Goal: Use online tool/utility: Use online tool/utility

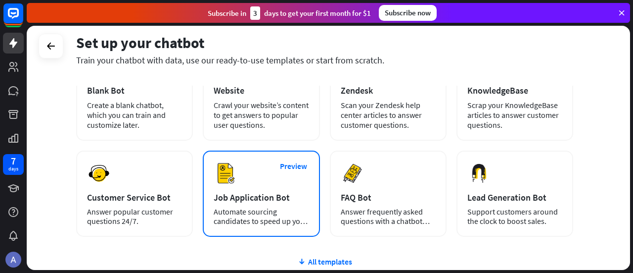
click at [260, 213] on div "Automate sourcing candidates to speed up your hiring process." at bounding box center [261, 216] width 95 height 19
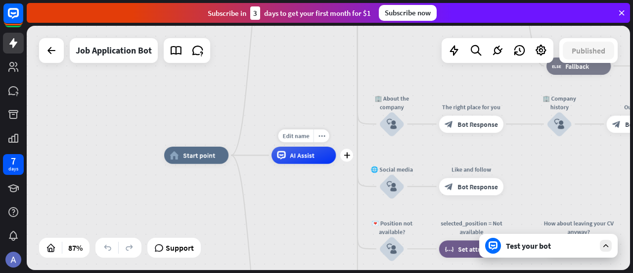
click at [288, 160] on div "AI Assist" at bounding box center [304, 154] width 64 height 17
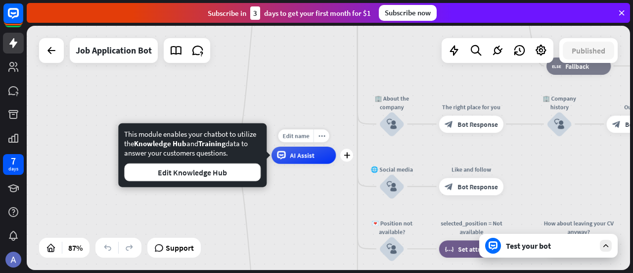
click at [336, 159] on div "Edit name more_horiz plus AI Assist" at bounding box center [304, 154] width 64 height 17
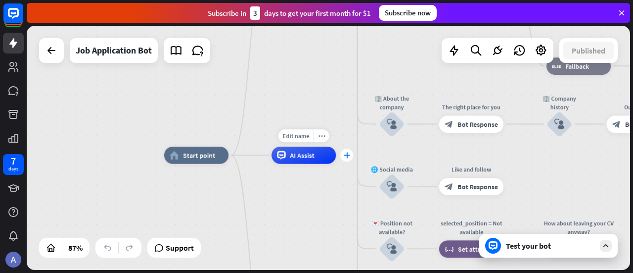
click at [348, 157] on icon "plus" at bounding box center [347, 155] width 6 height 6
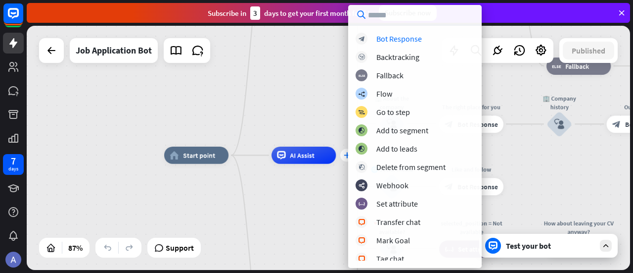
click at [348, 157] on div "block_bot_response Bot Response block_backtracking Backtracking block_fallback …" at bounding box center [415, 147] width 134 height 228
click at [307, 157] on span "AI Assist" at bounding box center [302, 155] width 25 height 8
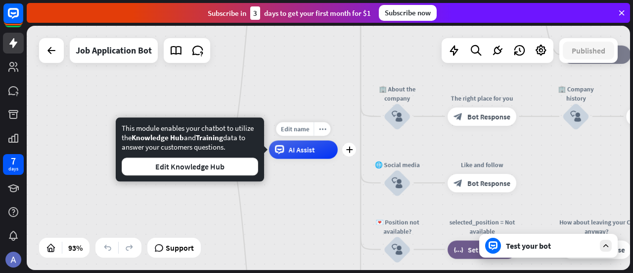
click at [315, 153] on div "AI Assist" at bounding box center [303, 149] width 69 height 18
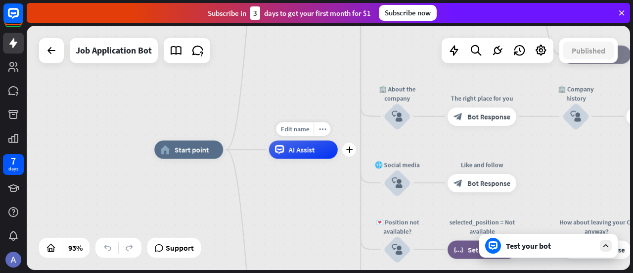
click at [338, 156] on div "Edit name more_horiz plus AI Assist" at bounding box center [303, 149] width 69 height 18
click at [352, 149] on icon "plus" at bounding box center [349, 149] width 7 height 6
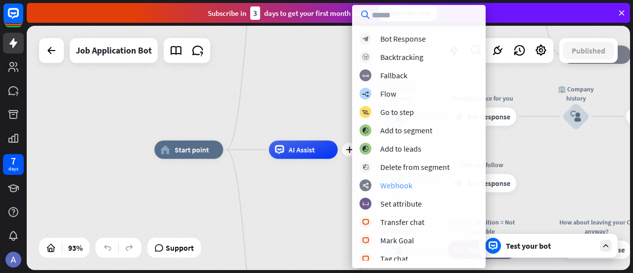
click at [394, 189] on div "webhooks Webhook" at bounding box center [419, 185] width 119 height 12
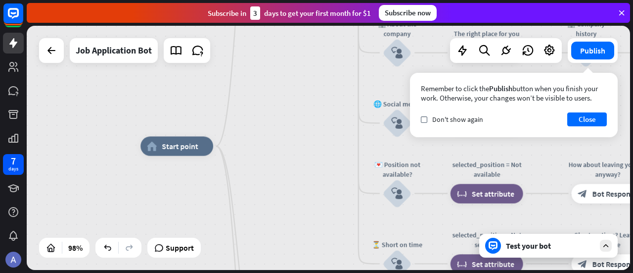
click at [103, 256] on div at bounding box center [118, 247] width 46 height 20
click at [108, 250] on icon at bounding box center [107, 247] width 10 height 10
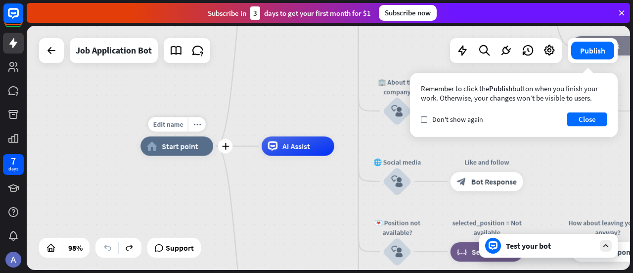
drag, startPoint x: 324, startPoint y: 123, endPoint x: 147, endPoint y: 159, distance: 181.2
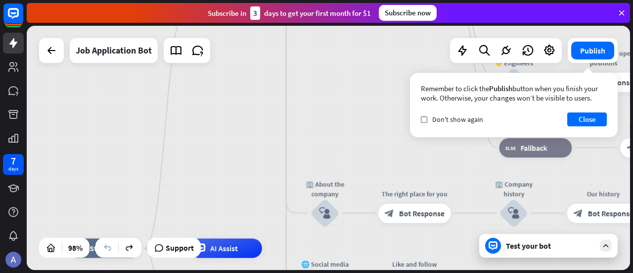
drag, startPoint x: 313, startPoint y: 194, endPoint x: 239, endPoint y: 296, distance: 125.5
click at [239, 272] on html "7 days close Product Help First steps Get started with ChatBot Help Center Foll…" at bounding box center [316, 136] width 633 height 273
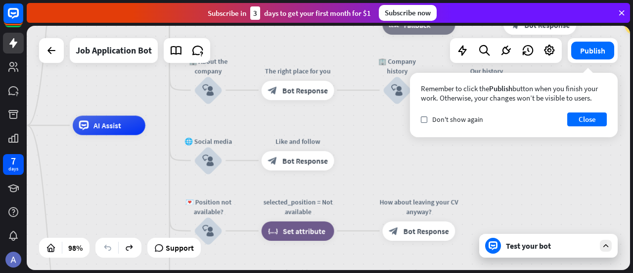
drag, startPoint x: 243, startPoint y: 216, endPoint x: 128, endPoint y: 93, distance: 168.0
click at [128, 93] on div "home_2 Start point Welcome message block_bot_response Bot Response ✨ Main menu …" at bounding box center [328, 148] width 603 height 244
click at [527, 256] on div "Test your bot" at bounding box center [548, 245] width 138 height 24
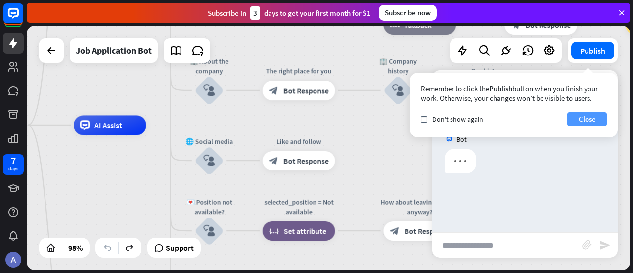
click at [581, 117] on button "Close" at bounding box center [587, 119] width 40 height 14
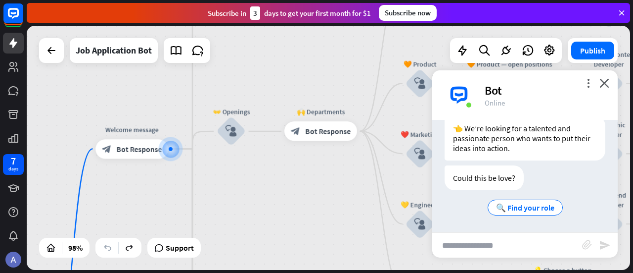
scroll to position [212, 0]
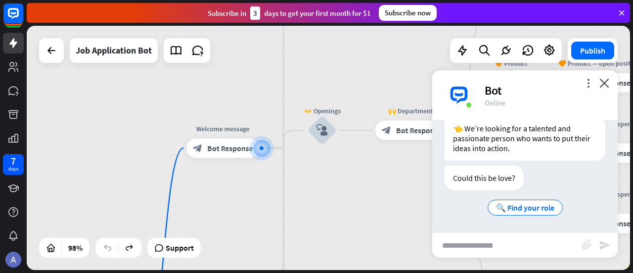
drag, startPoint x: 364, startPoint y: 184, endPoint x: 210, endPoint y: 185, distance: 154.3
click at [210, 185] on div "home_2 Start point Welcome message block_bot_response Bot Response ✨ Main menu …" at bounding box center [328, 148] width 603 height 244
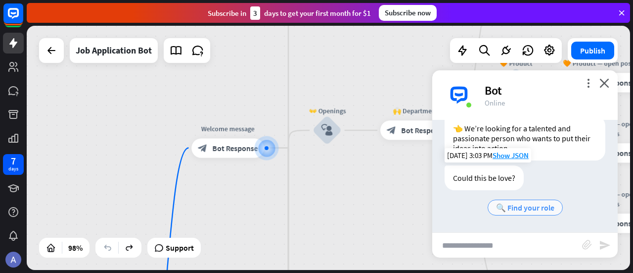
click at [512, 203] on span "🔍 Find your role" at bounding box center [525, 207] width 58 height 10
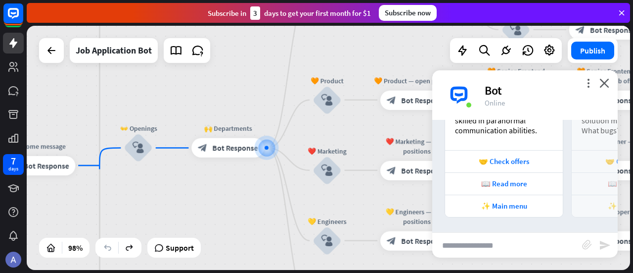
scroll to position [504, 0]
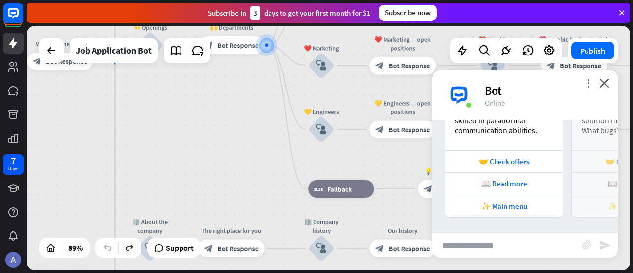
drag, startPoint x: 250, startPoint y: 238, endPoint x: 251, endPoint y: 200, distance: 38.6
click at [251, 200] on div "home_2 Start point Welcome message block_bot_response Bot Response ✨ Main menu …" at bounding box center [328, 148] width 603 height 244
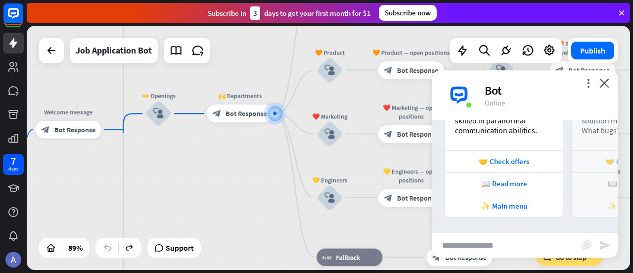
click at [473, 253] on input "text" at bounding box center [507, 244] width 150 height 25
type input "*******"
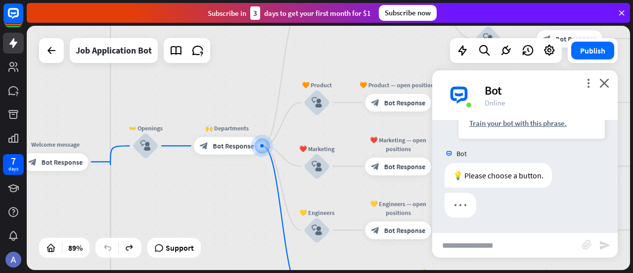
scroll to position [682, 0]
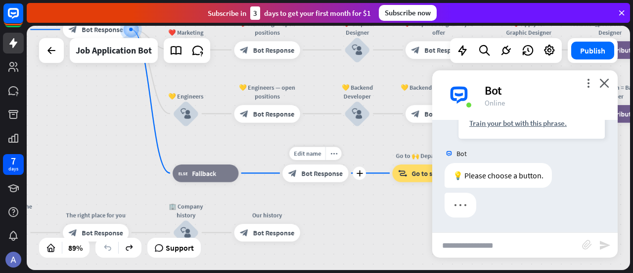
drag, startPoint x: 347, startPoint y: 202, endPoint x: 277, endPoint y: 149, distance: 87.4
click at [277, 149] on div "home_2 Start point Welcome message block_bot_response Bot Response ✨ Main menu …" at bounding box center [328, 148] width 603 height 244
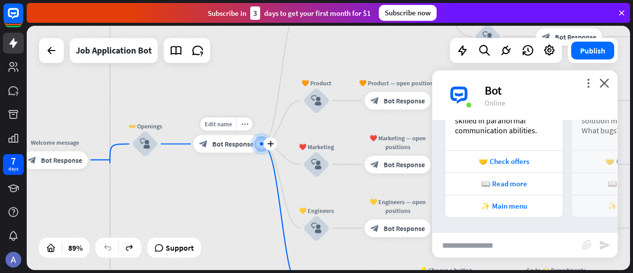
scroll to position [905, 0]
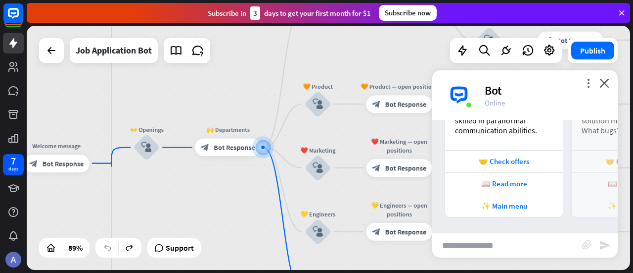
drag, startPoint x: 269, startPoint y: 190, endPoint x: 183, endPoint y: 95, distance: 127.8
click at [183, 95] on div "home_2 Start point Welcome message block_bot_response Bot Response ✨ Main menu …" at bounding box center [328, 148] width 603 height 244
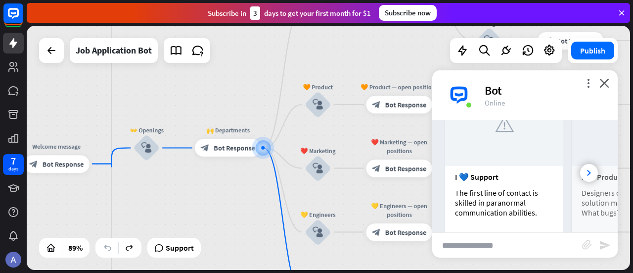
scroll to position [820, 0]
click at [587, 177] on icon at bounding box center [589, 174] width 4 height 6
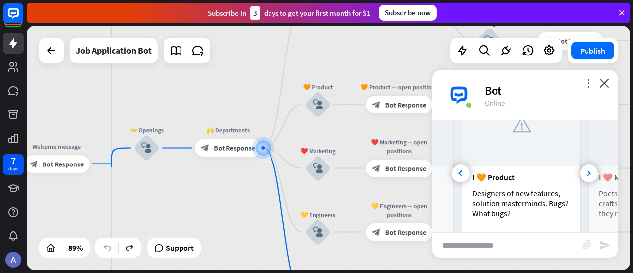
scroll to position [820, 0]
click at [587, 176] on icon at bounding box center [589, 173] width 4 height 6
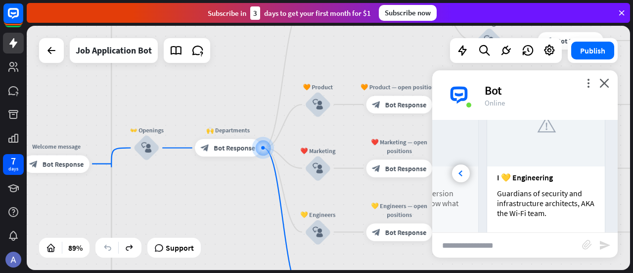
scroll to position [0, 345]
click at [459, 172] on div at bounding box center [461, 173] width 18 height 18
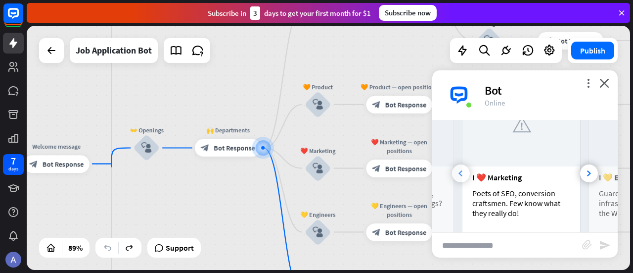
click at [459, 172] on div at bounding box center [461, 173] width 18 height 18
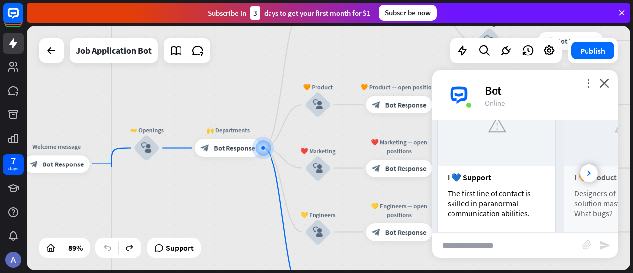
scroll to position [0, 0]
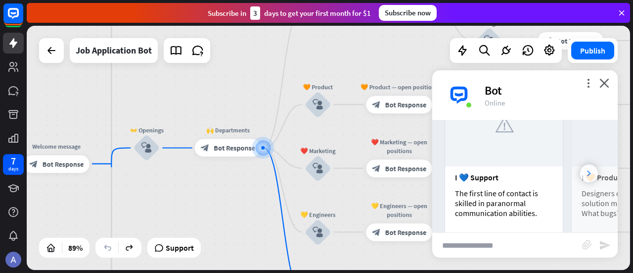
click at [587, 176] on icon at bounding box center [589, 173] width 4 height 6
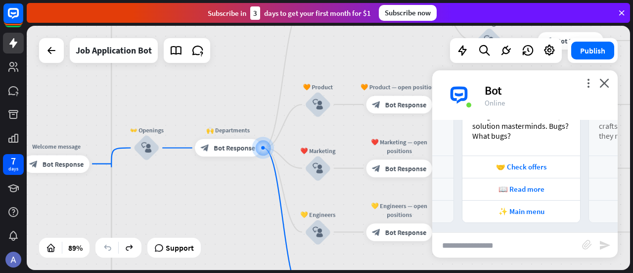
scroll to position [905, 0]
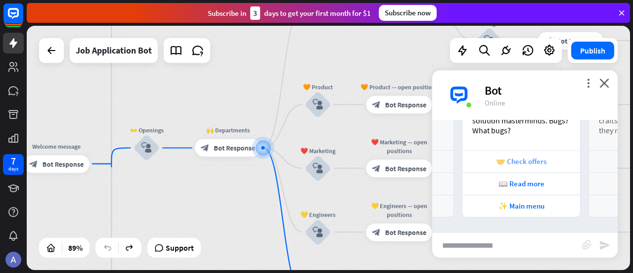
click at [524, 163] on div "🤝 Check offers" at bounding box center [521, 160] width 108 height 9
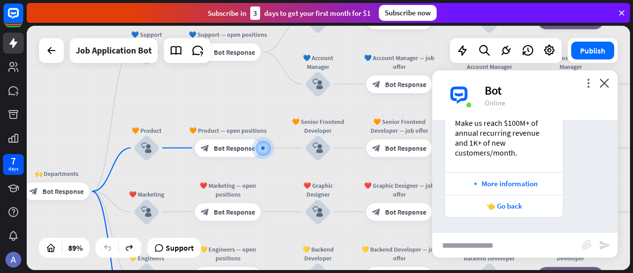
scroll to position [1192, 0]
drag, startPoint x: 524, startPoint y: 163, endPoint x: 565, endPoint y: 169, distance: 41.6
click at [565, 169] on div "Bot [DATE] 3:03 PM Show JSON 👉 You’re looking for a creative job that will give…" at bounding box center [524, 176] width 185 height 112
click at [565, 169] on div "🧡 Senior Frontend Developer Make us reach $100M+ of annual recurring revenue an…" at bounding box center [524, 109] width 185 height 216
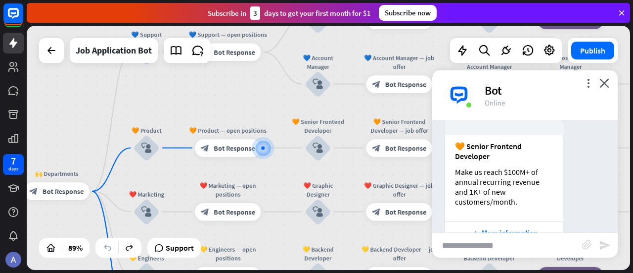
scroll to position [1141, 0]
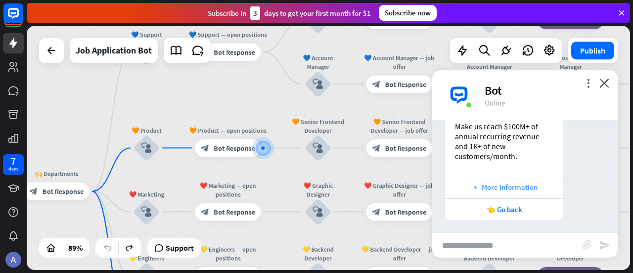
click at [528, 191] on div "🔹 More information" at bounding box center [504, 186] width 108 height 9
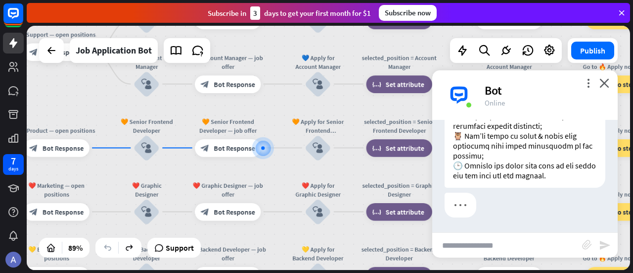
scroll to position [1694, 0]
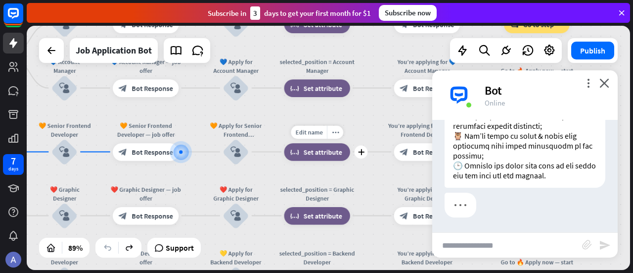
drag, startPoint x: 390, startPoint y: 168, endPoint x: 308, endPoint y: 172, distance: 82.2
click at [308, 161] on div "Edit name more_horiz plus block_set_attribute Set attribute" at bounding box center [317, 152] width 66 height 18
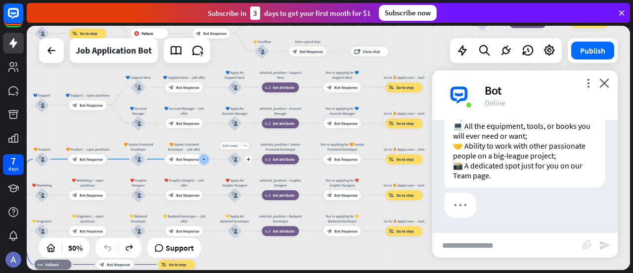
scroll to position [1863, 0]
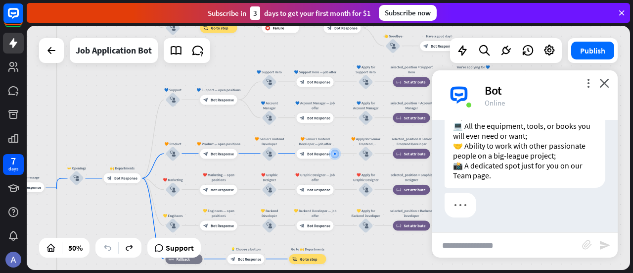
drag, startPoint x: 216, startPoint y: 178, endPoint x: 348, endPoint y: 172, distance: 132.2
click at [348, 172] on div "home_2 Start point Welcome message block_bot_response Bot Response ✨ Main menu …" at bounding box center [328, 148] width 603 height 244
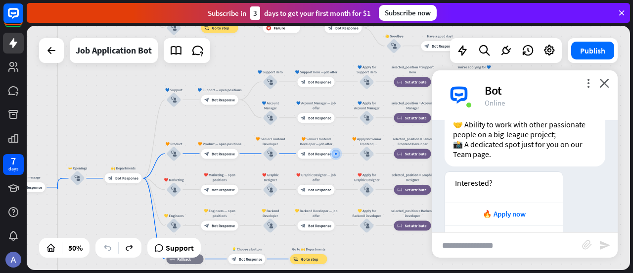
scroll to position [1914, 0]
